Goal: Obtain resource: Obtain resource

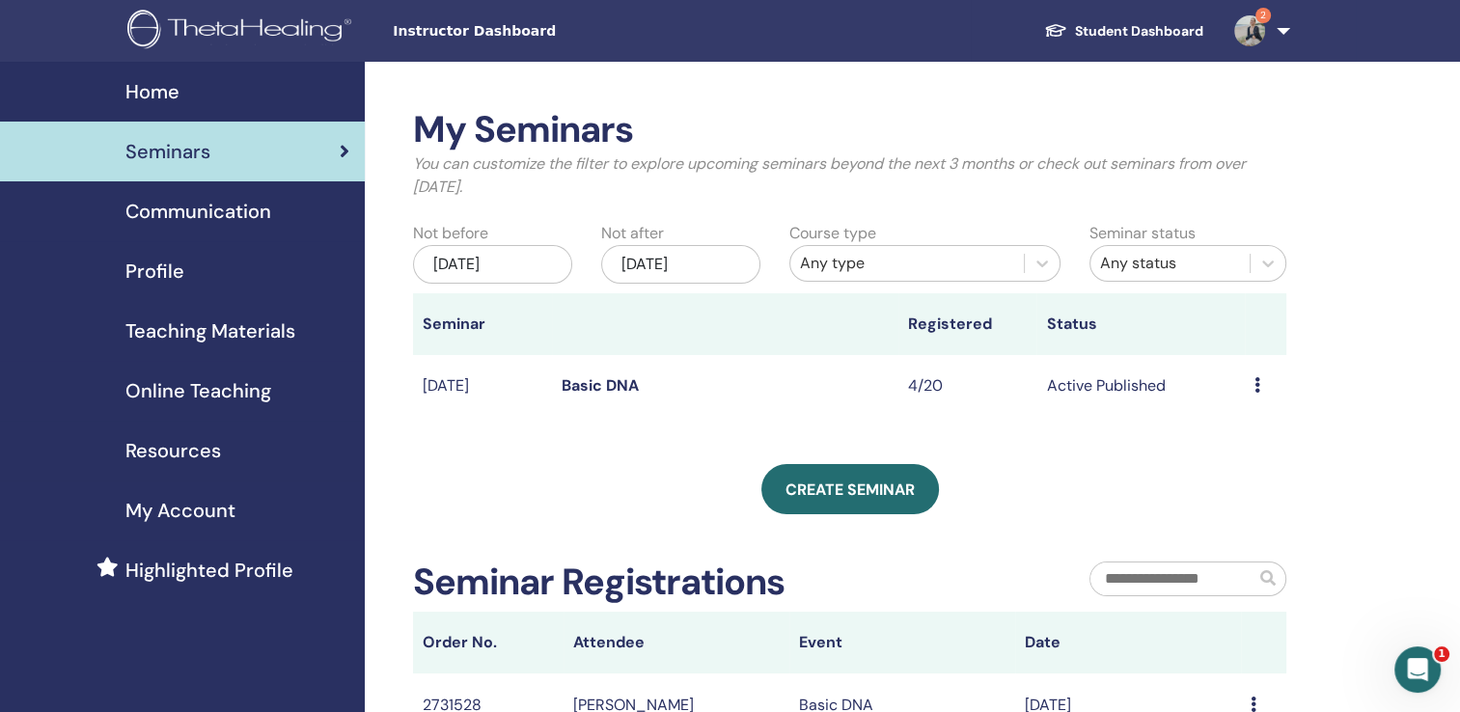
click at [180, 448] on span "Resources" at bounding box center [173, 450] width 96 height 29
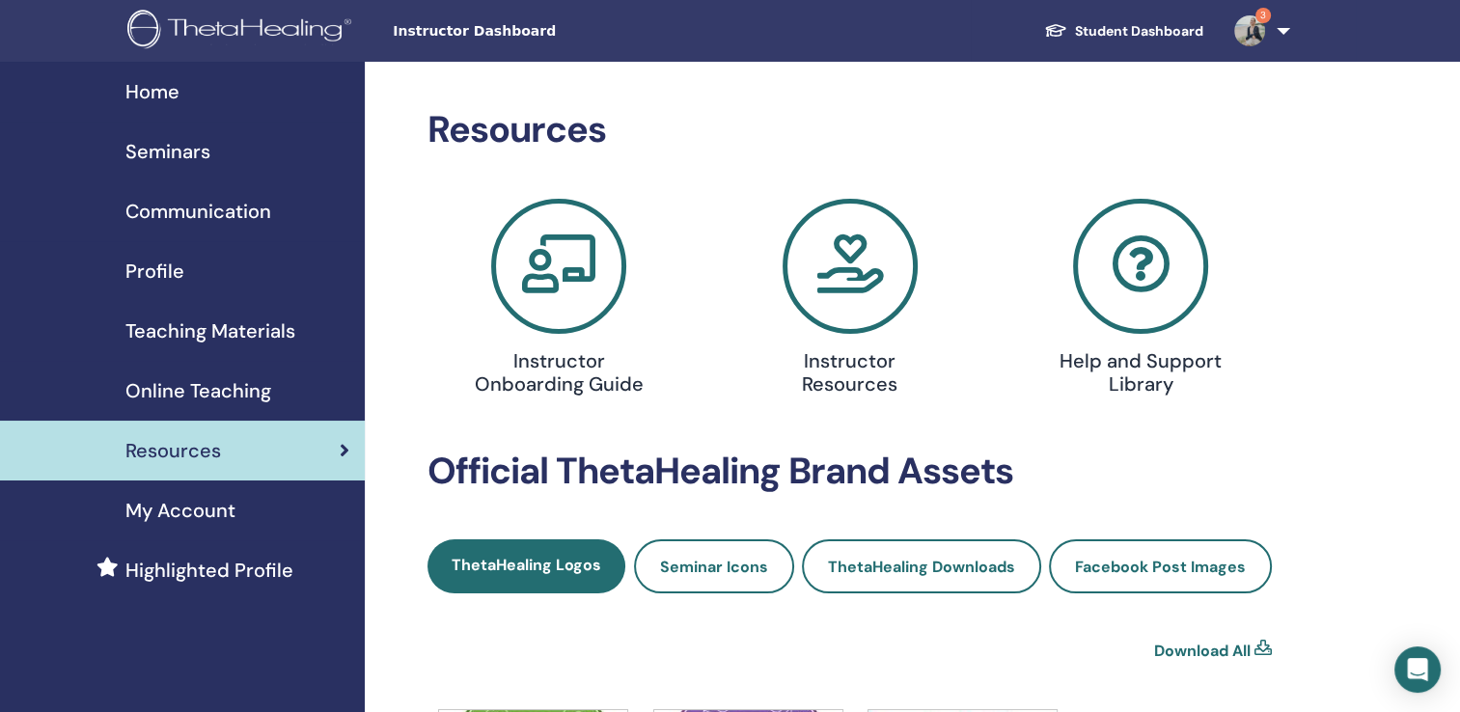
click at [205, 326] on span "Teaching Materials" at bounding box center [210, 330] width 170 height 29
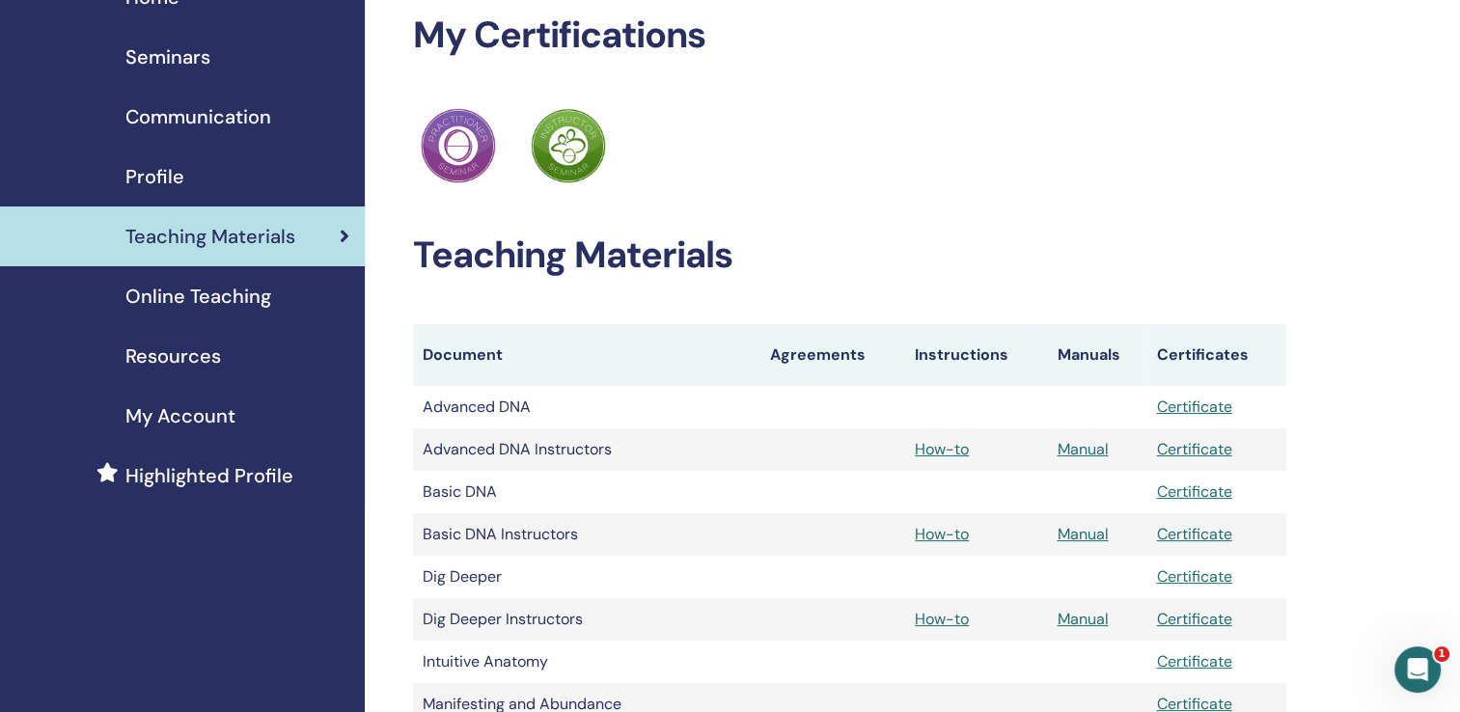
scroll to position [93, 0]
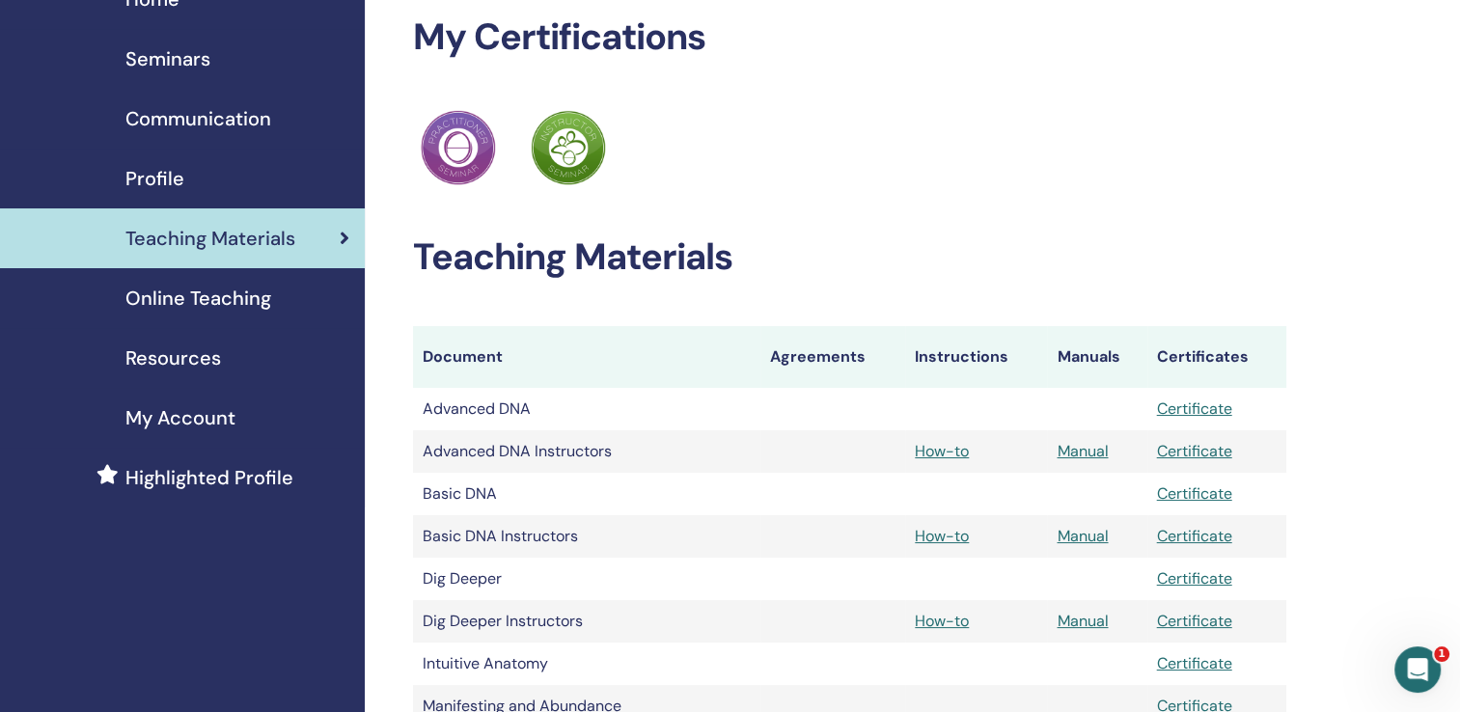
click at [147, 358] on span "Resources" at bounding box center [173, 357] width 96 height 29
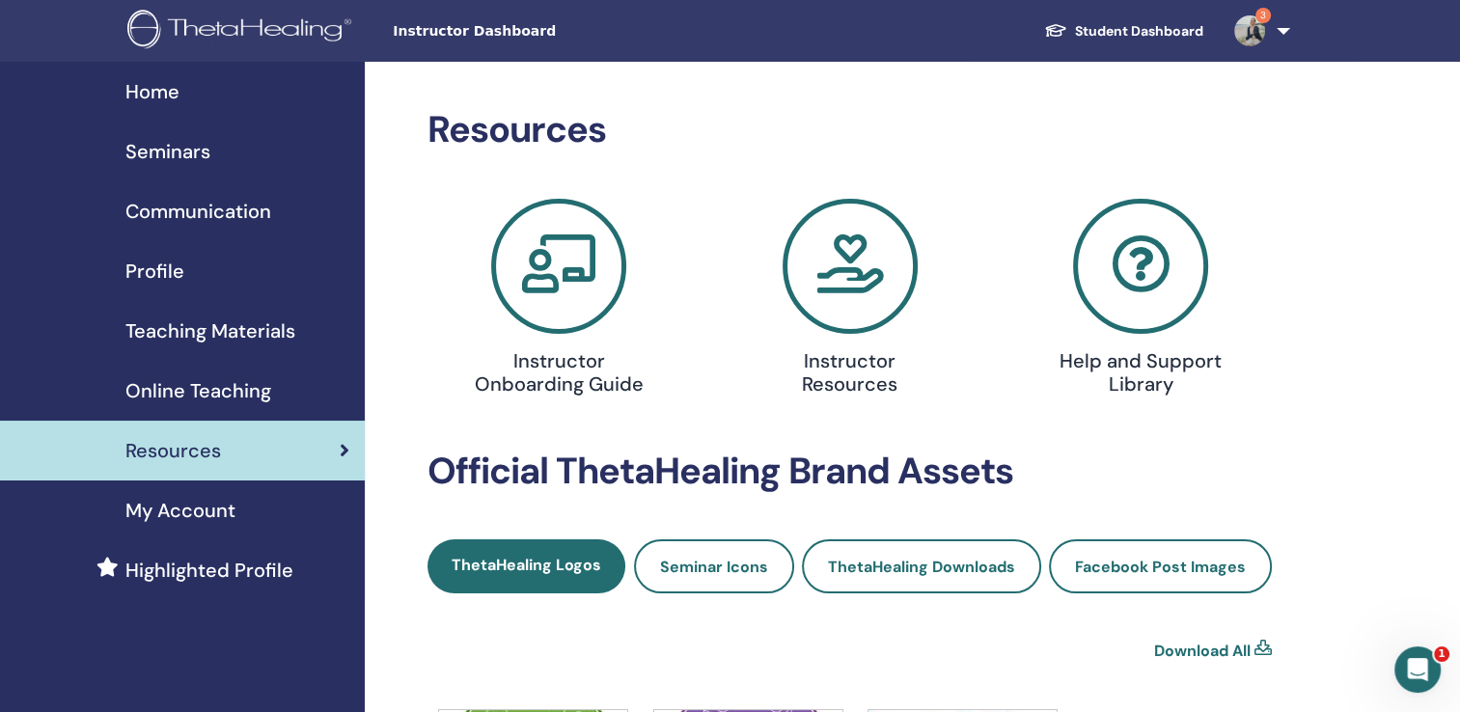
click at [827, 280] on icon at bounding box center [849, 266] width 135 height 135
click at [187, 326] on span "Teaching Materials" at bounding box center [210, 330] width 170 height 29
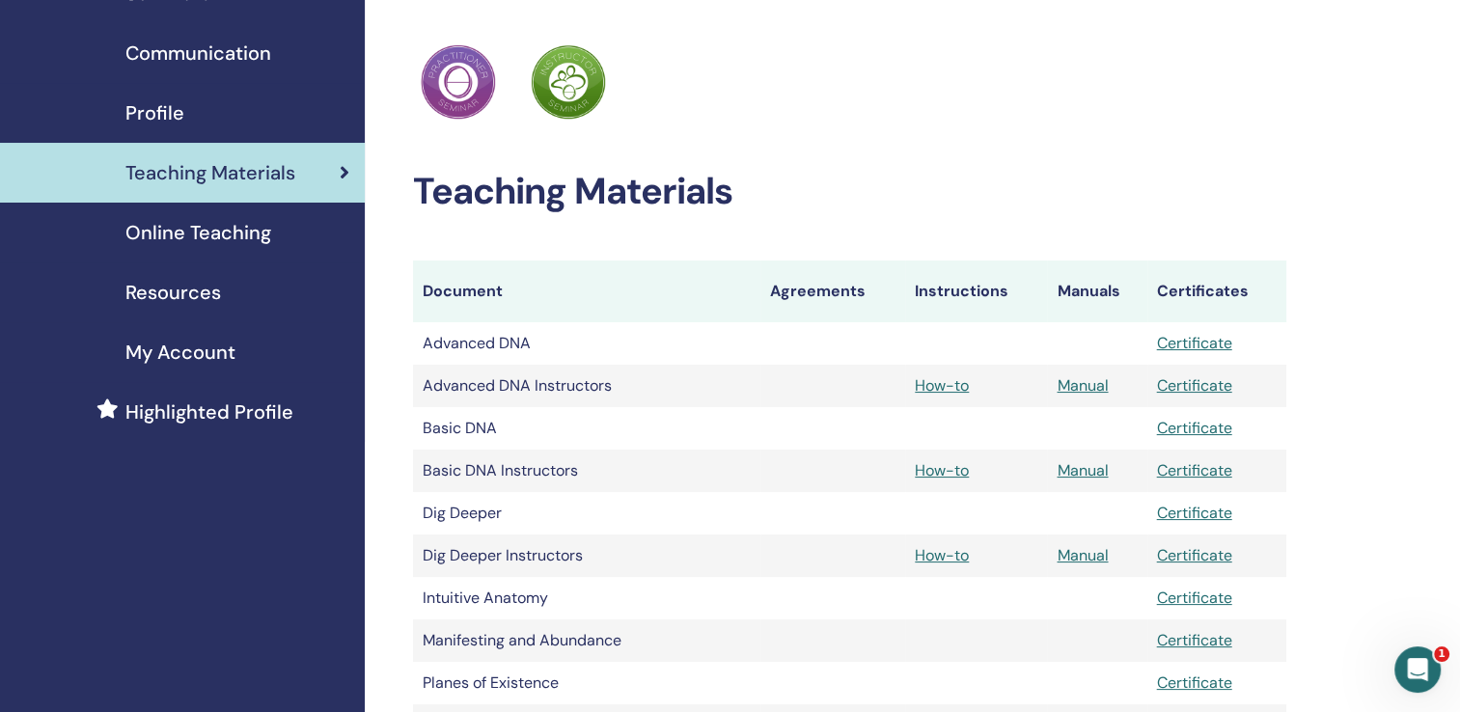
scroll to position [160, 0]
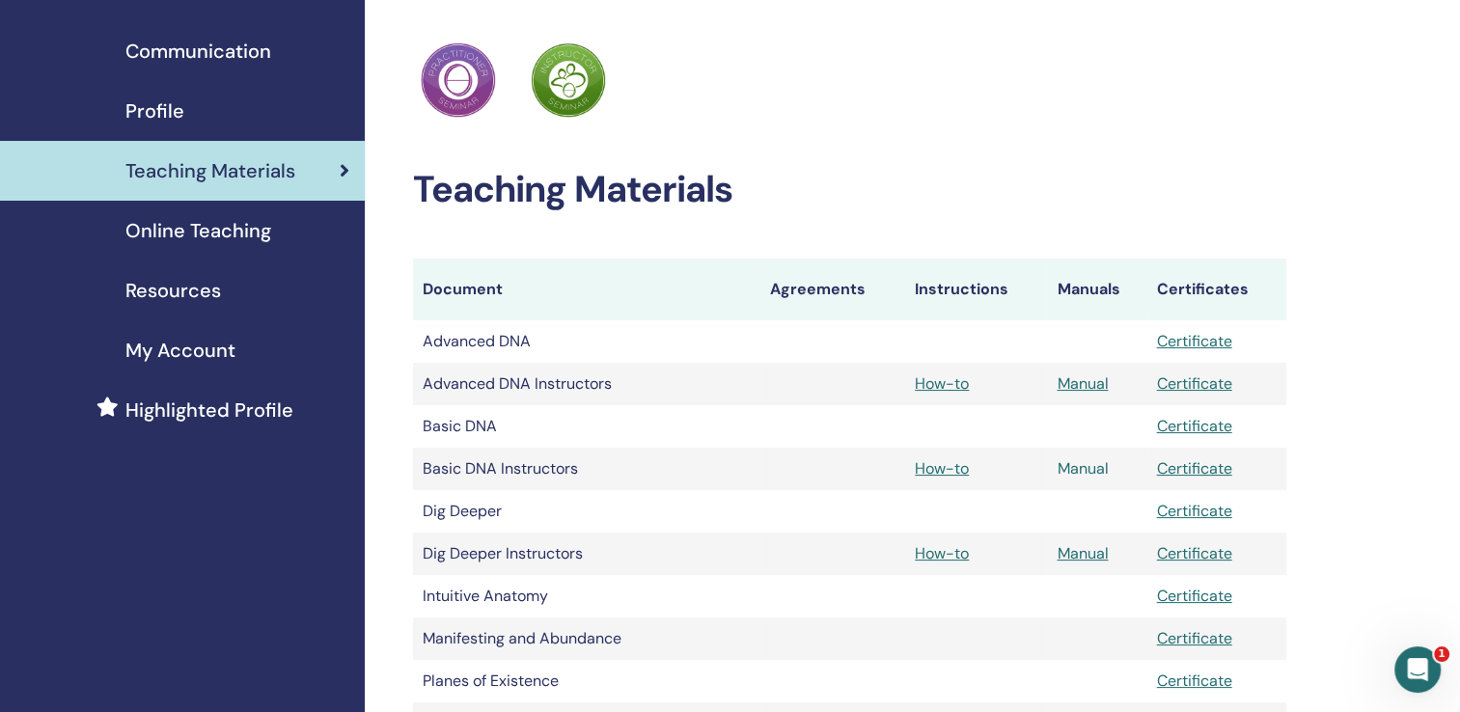
click at [1082, 473] on link "Manual" at bounding box center [1081, 468] width 51 height 20
